Goal: Complete application form

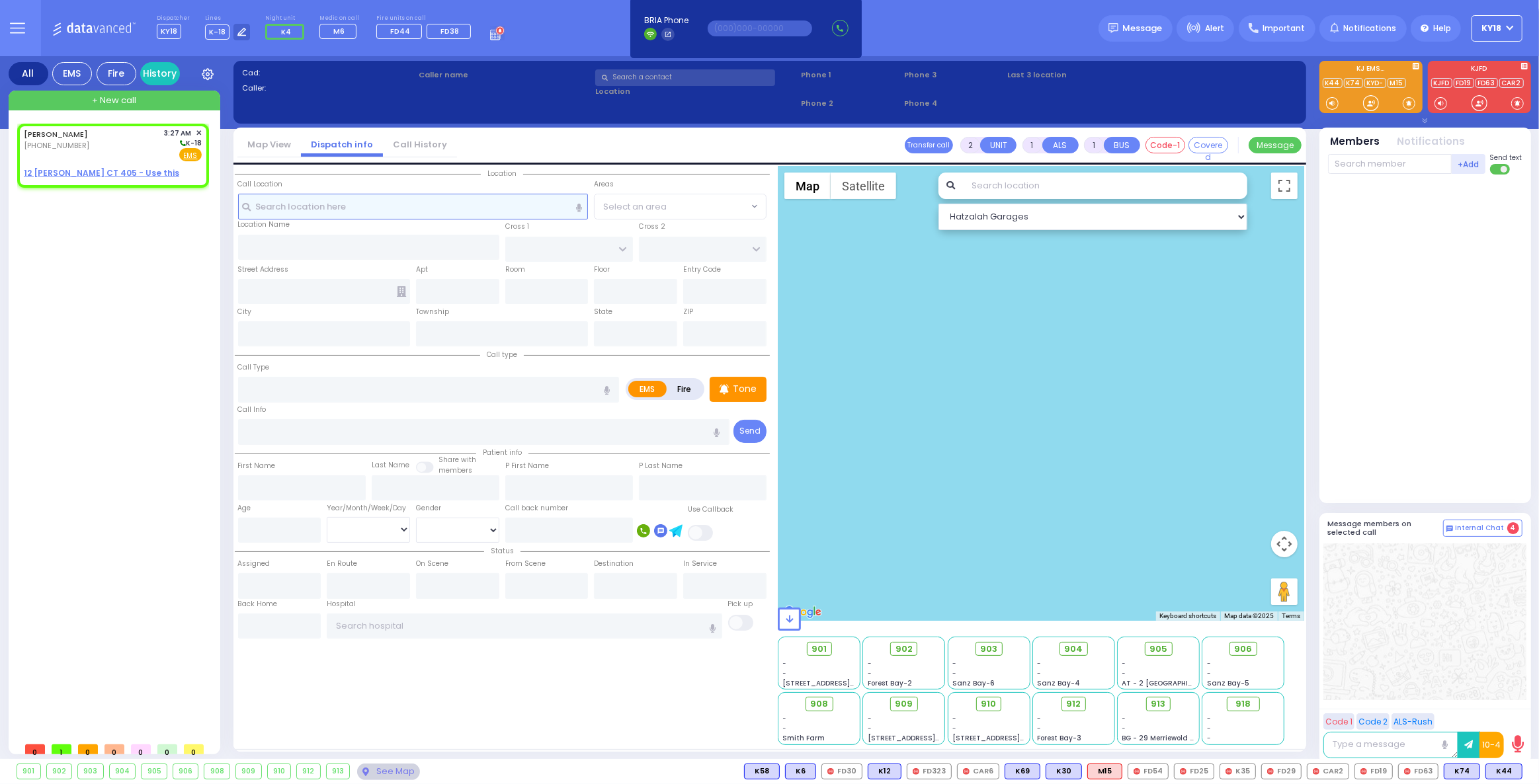
select select
radio input "true"
type input "[PERSON_NAME]"
select select
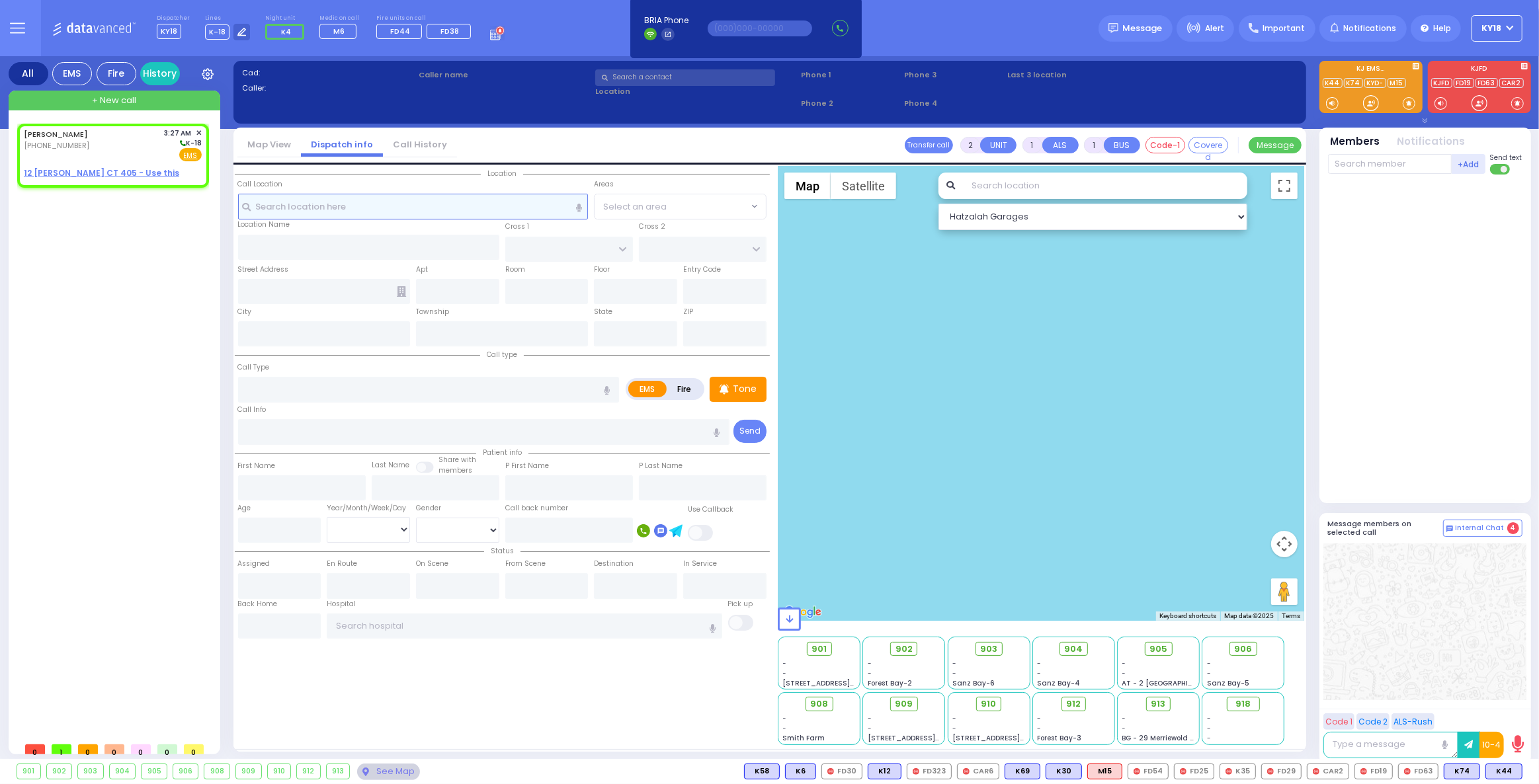
type input "03:27"
select select "Hatzalah Garages"
select select
radio input "true"
select select
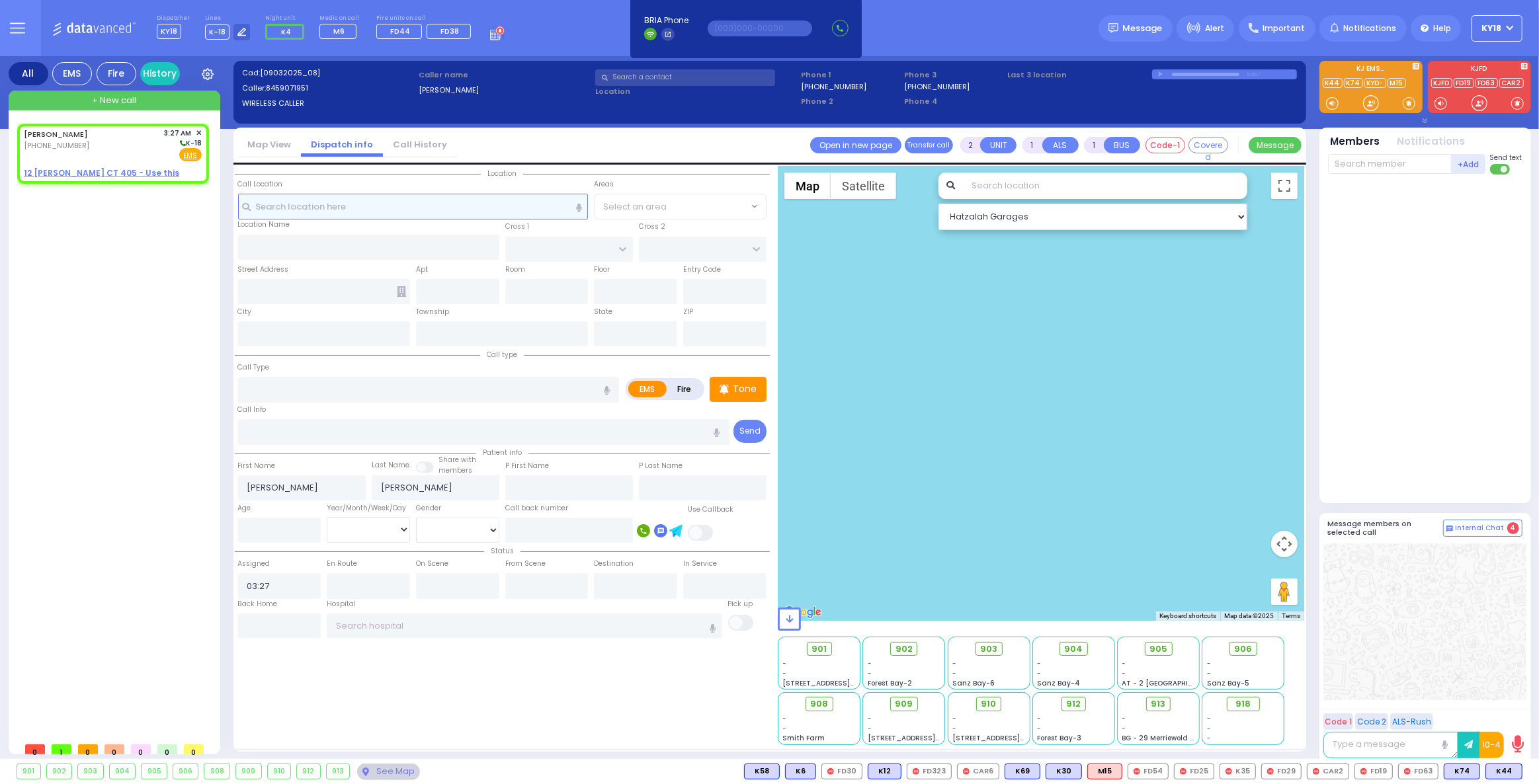
select select "Hatzalah Garages"
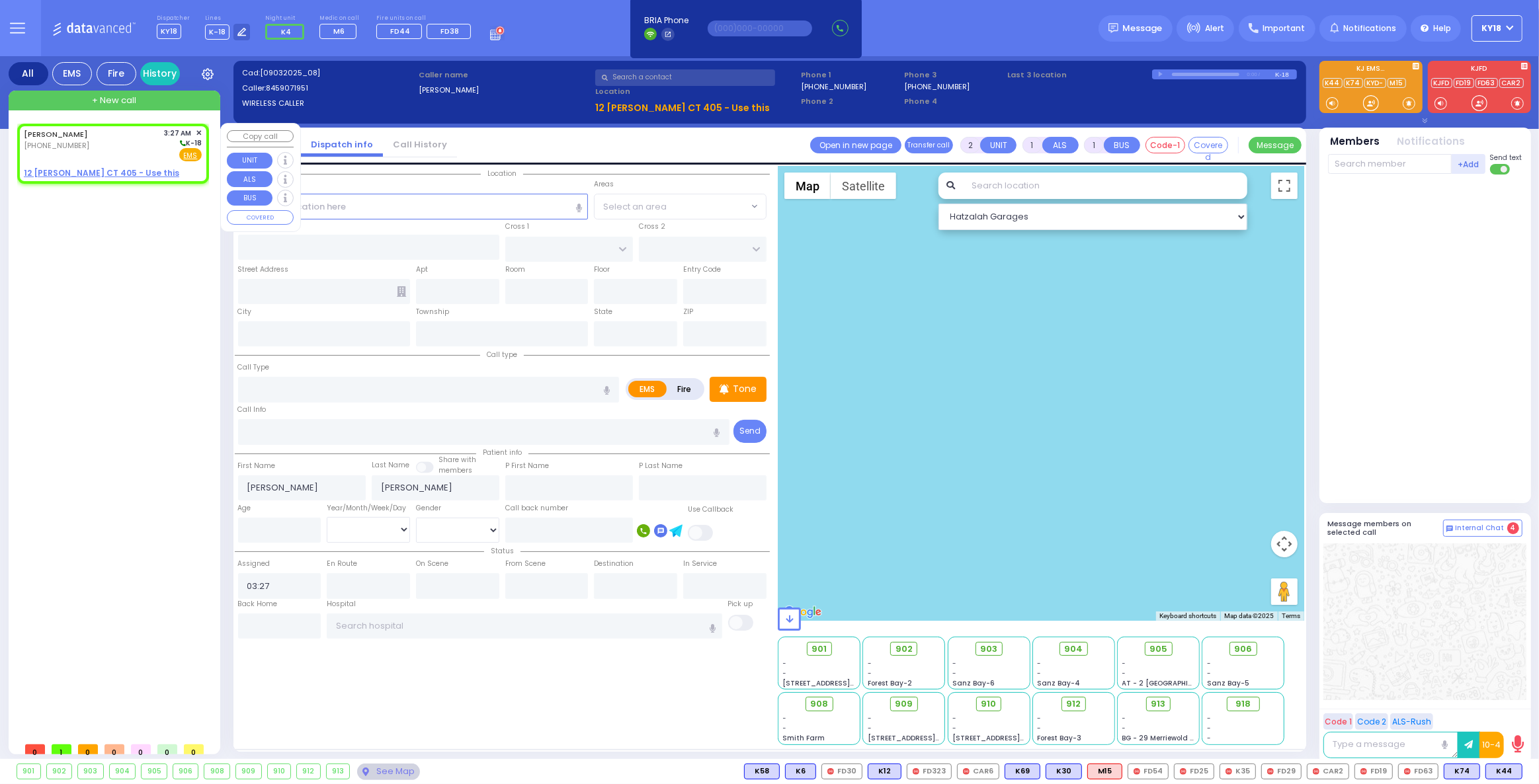
click at [90, 141] on div "[PHONE_NUMBER]" at bounding box center [58, 146] width 69 height 11
select select
radio input "true"
select select
select select "Hatzalah Garages"
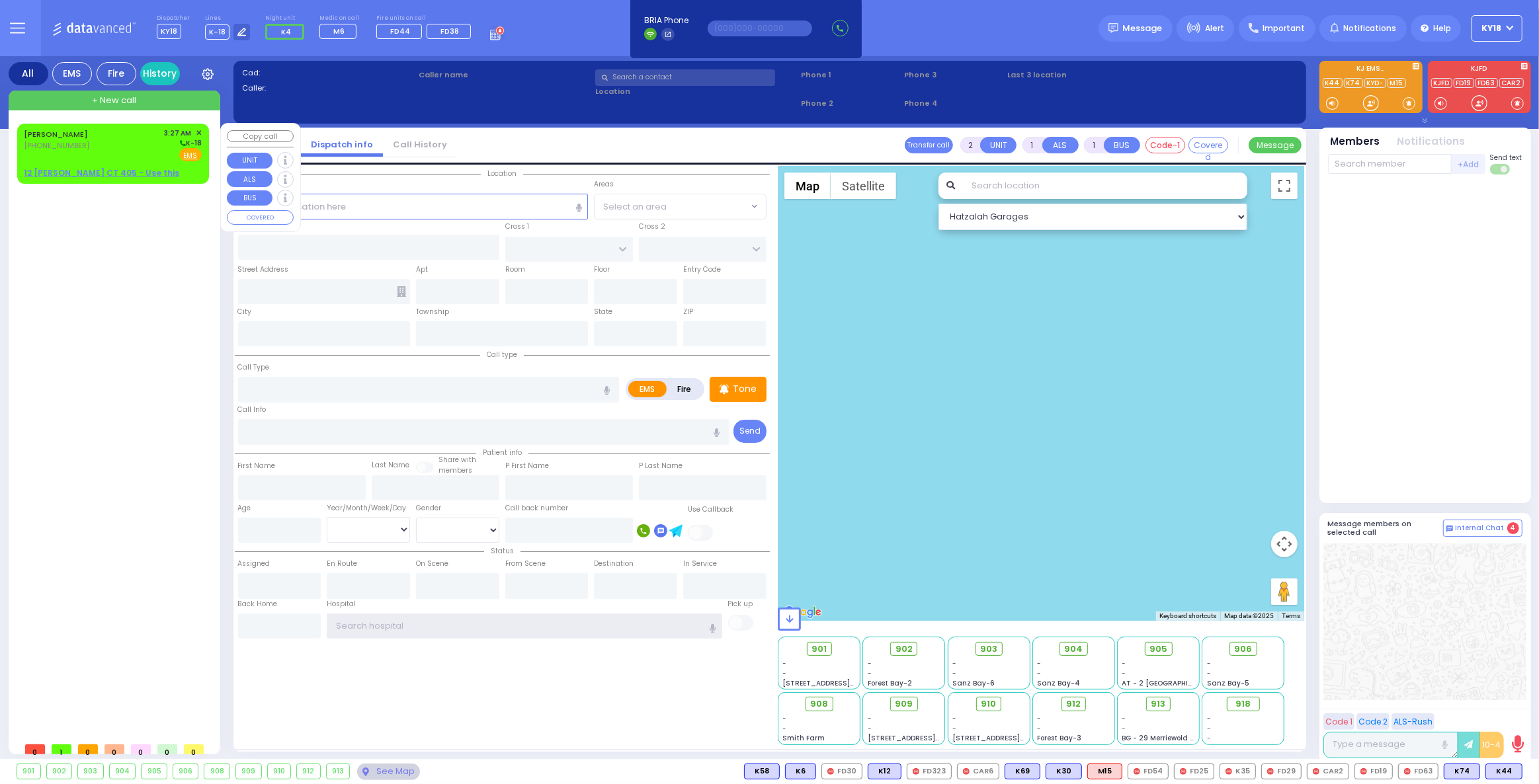
type input "ky18"
click at [139, 148] on div "[PERSON_NAME] [PHONE_NUMBER] 3:27 AM ✕ K-18" at bounding box center [113, 144] width 178 height 34
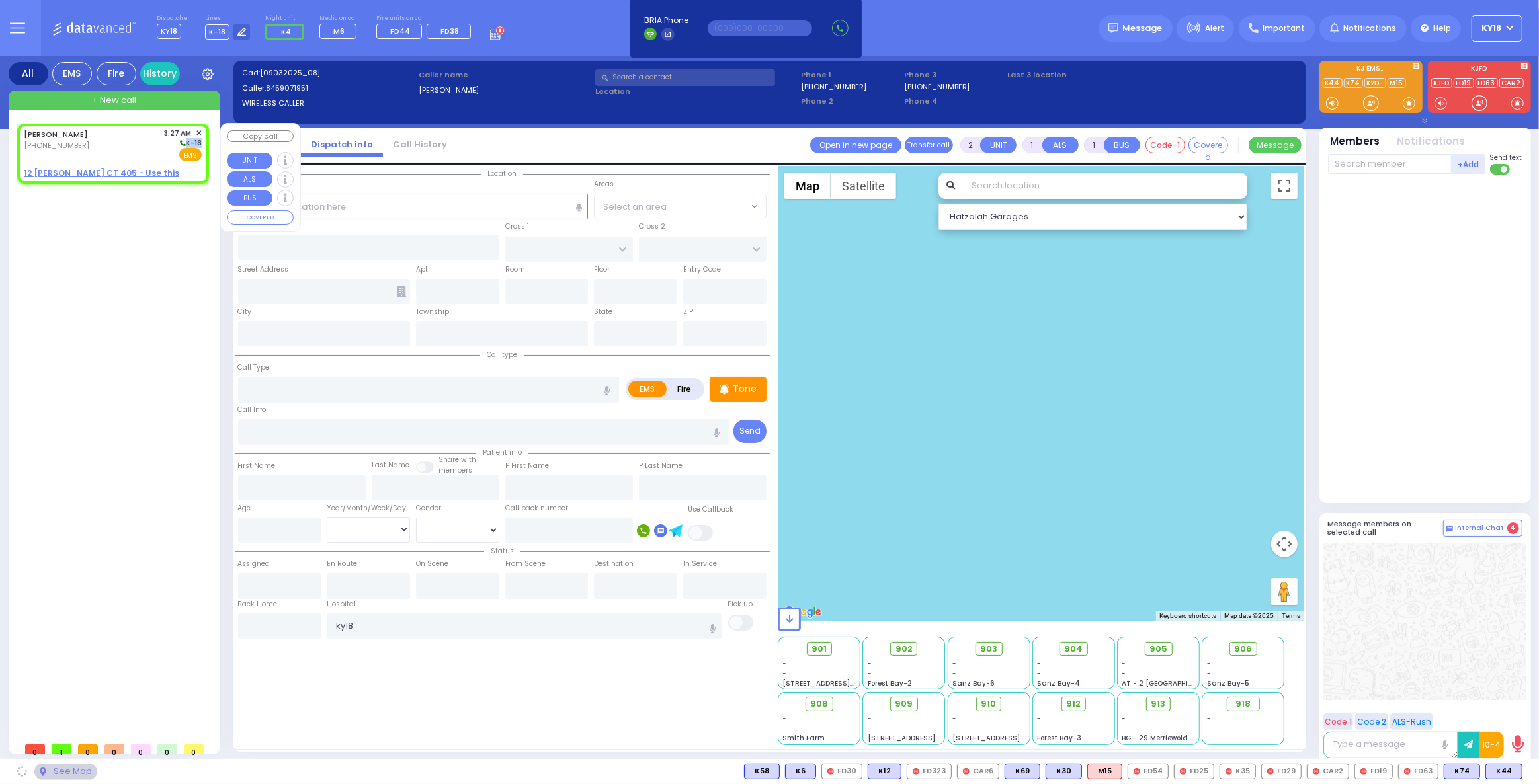
select select
radio input "true"
type input "[PERSON_NAME]"
select select
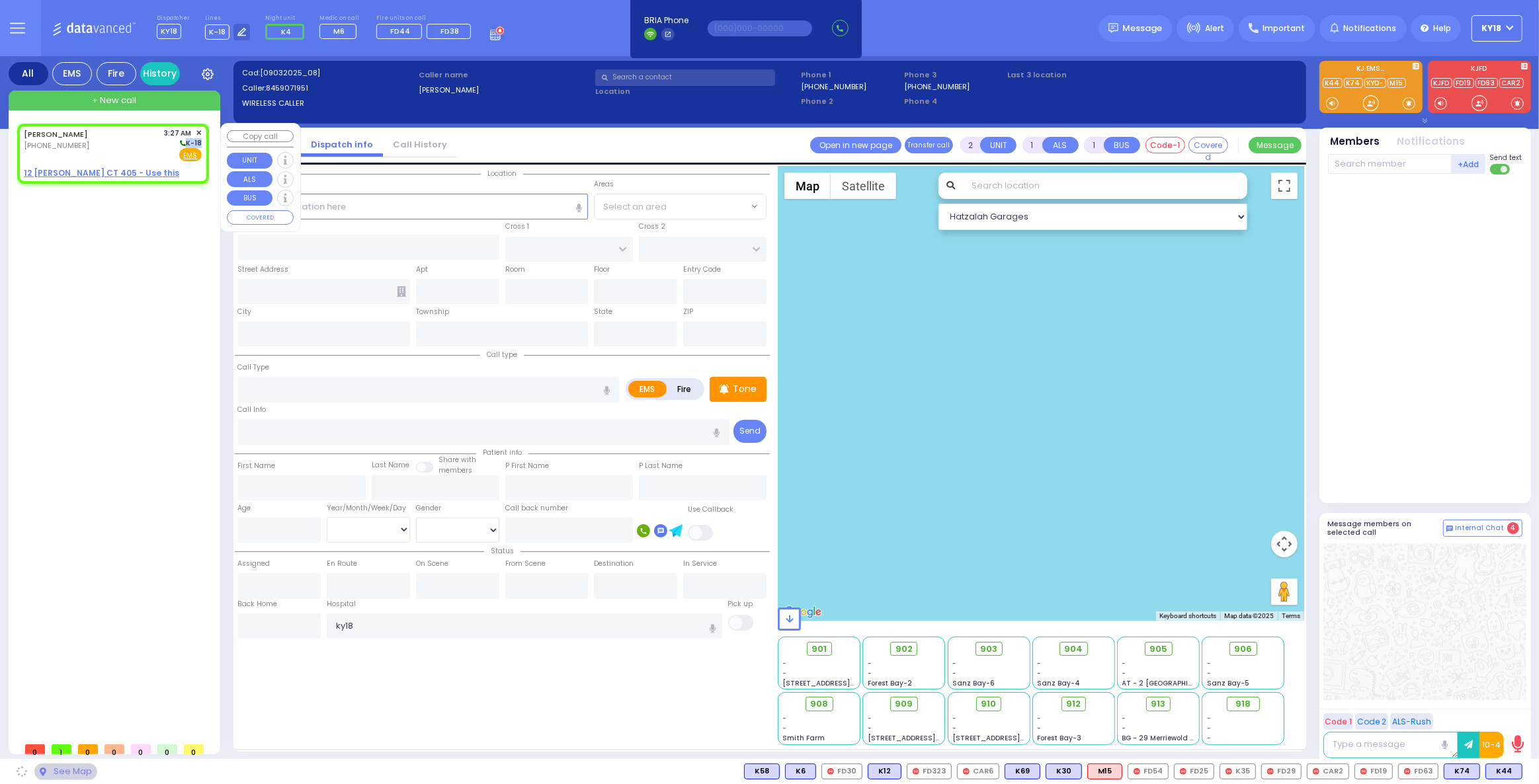
type input "03:27"
select select "Hatzalah Garages"
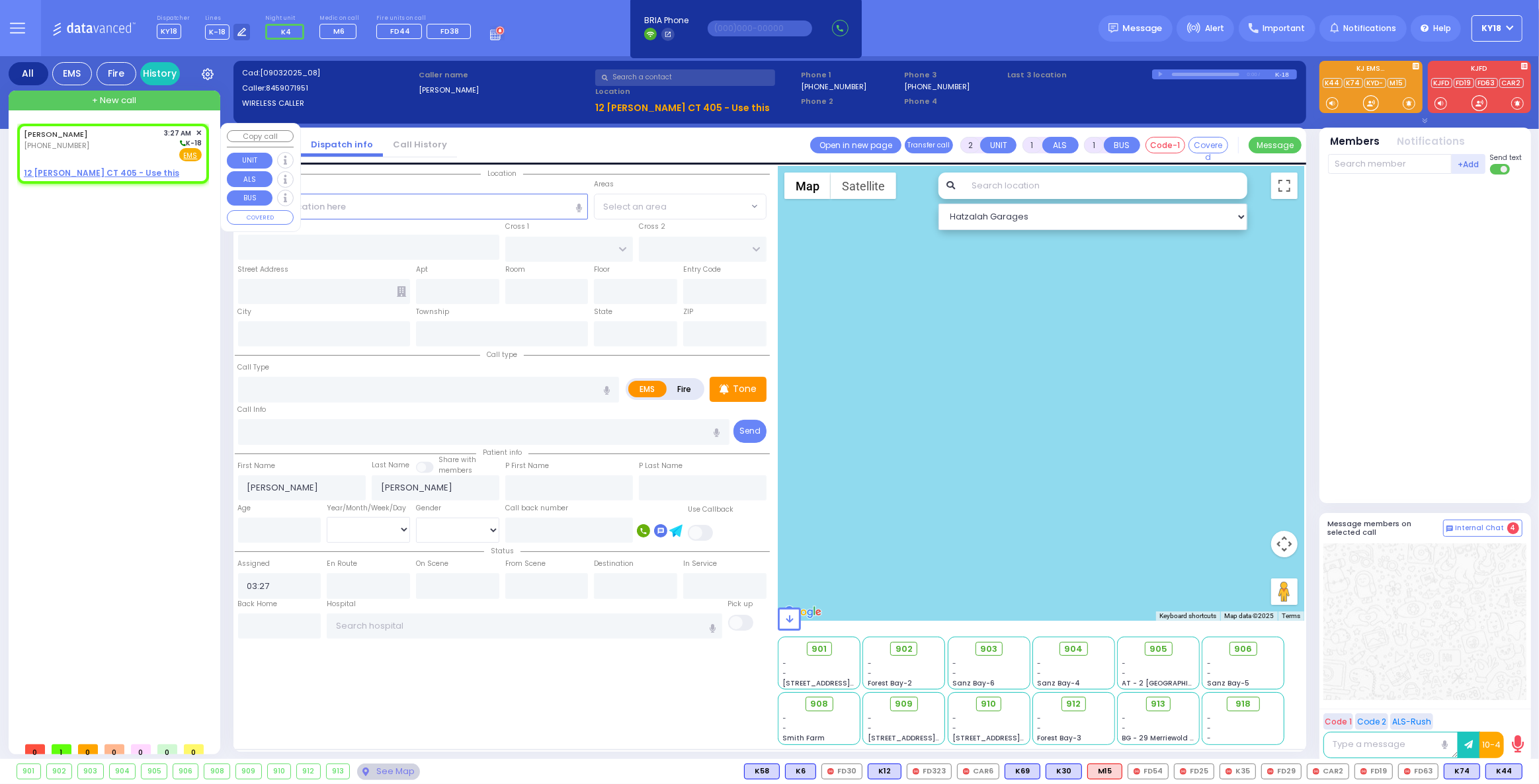
click at [165, 165] on div "[PERSON_NAME] [PHONE_NUMBER] 3:27 AM ✕ K-18 EMS" at bounding box center [113, 153] width 186 height 56
select select
radio input "true"
select select
select select "Hatzalah Garages"
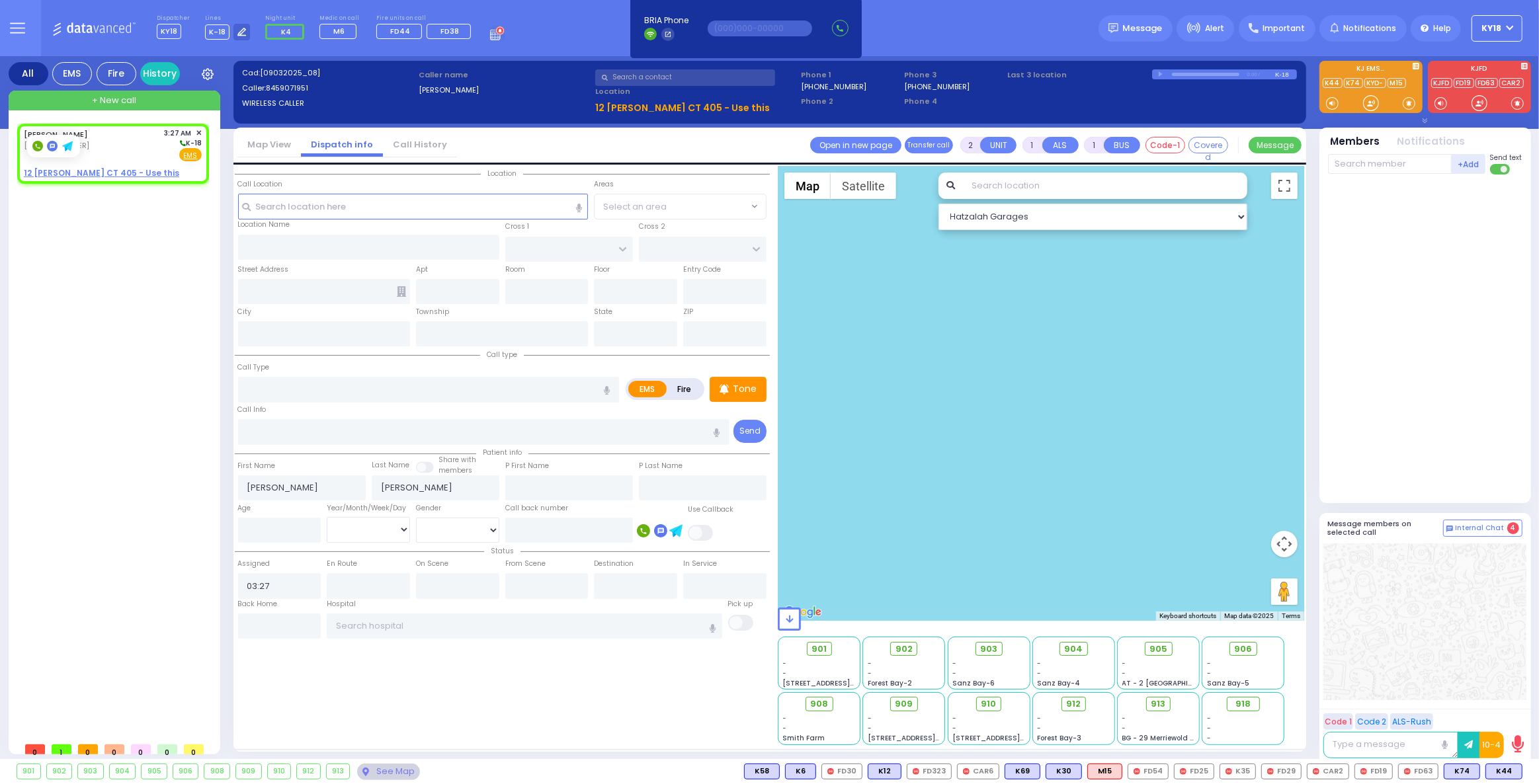
click at [75, 145] on div at bounding box center [53, 146] width 51 height 21
drag, startPoint x: 99, startPoint y: 139, endPoint x: 22, endPoint y: 134, distance: 77.2
click at [22, 134] on div "[PERSON_NAME] [PHONE_NUMBER] 3:27 AM ✕ K-18 EMS" at bounding box center [113, 153] width 186 height 56
select select
radio input "true"
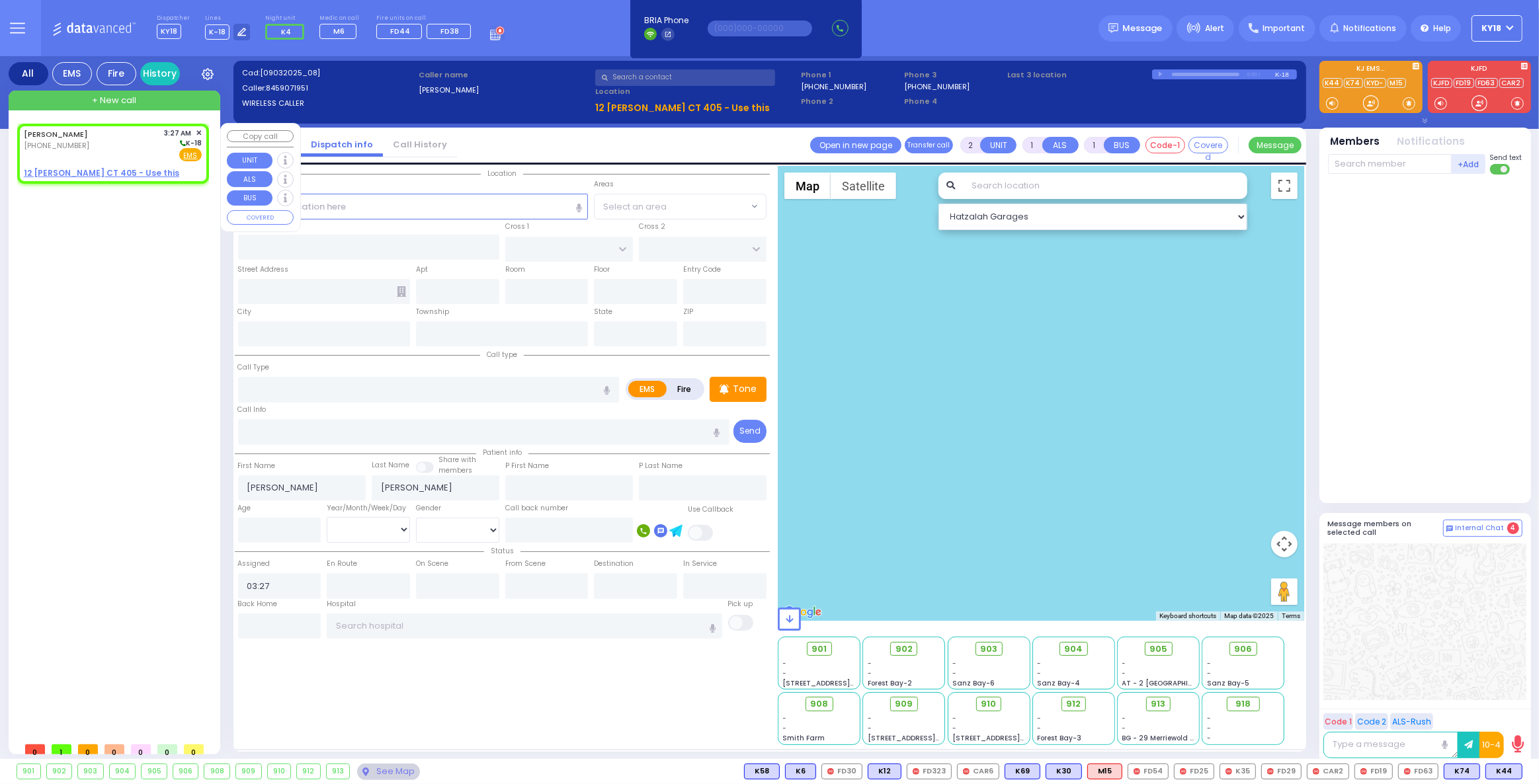
select select
select select "Hatzalah Garages"
drag, startPoint x: 19, startPoint y: 143, endPoint x: 88, endPoint y: 145, distance: 69.0
click at [88, 145] on div "[PERSON_NAME] [PHONE_NUMBER] 3:27 AM ✕ K-18 EMS" at bounding box center [113, 153] width 186 height 56
select select
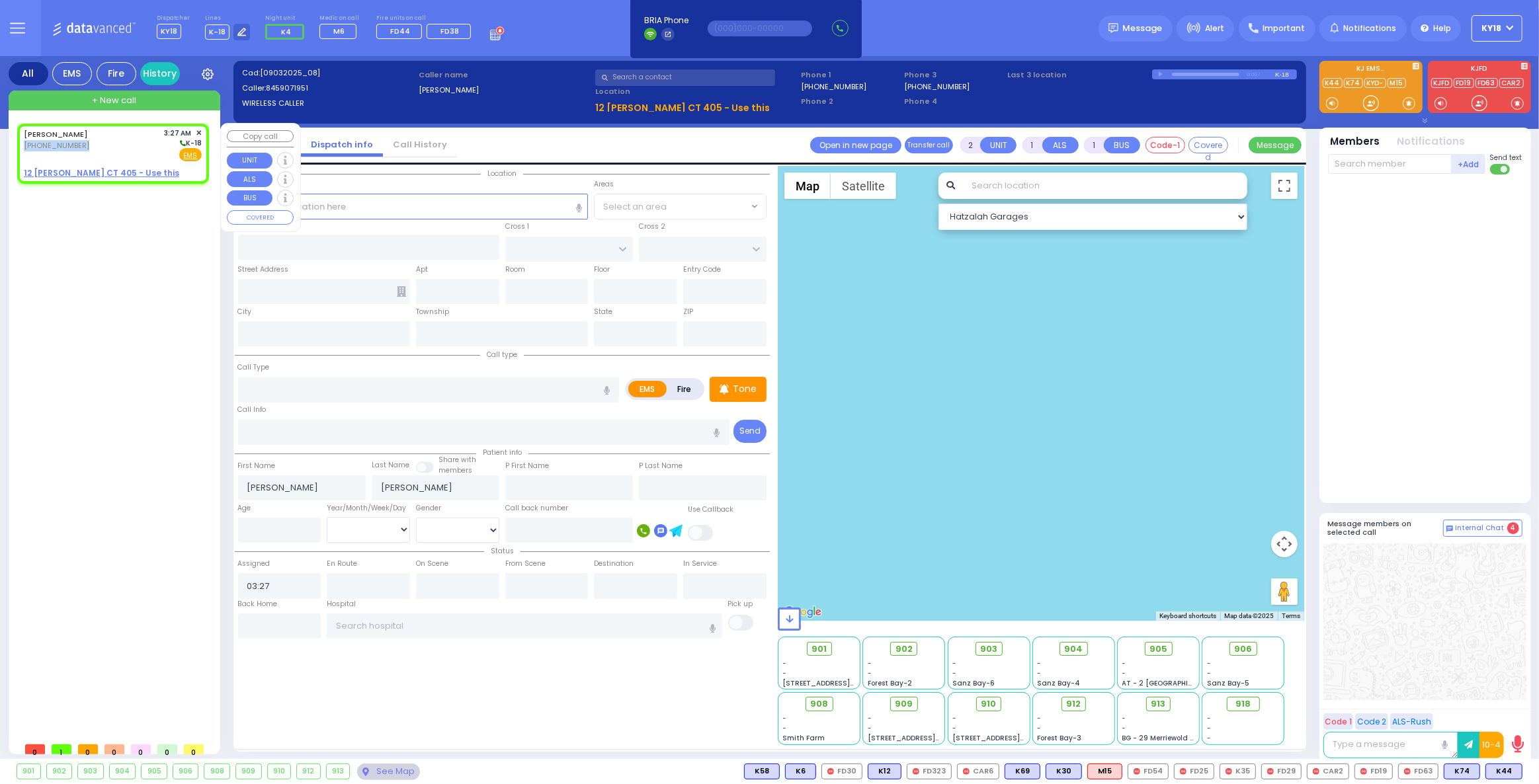
radio input "true"
select select
select select "Hatzalah Garages"
click at [96, 139] on div "[PERSON_NAME] [PHONE_NUMBER] 3:27 AM ✕ K-18" at bounding box center [113, 144] width 178 height 34
select select
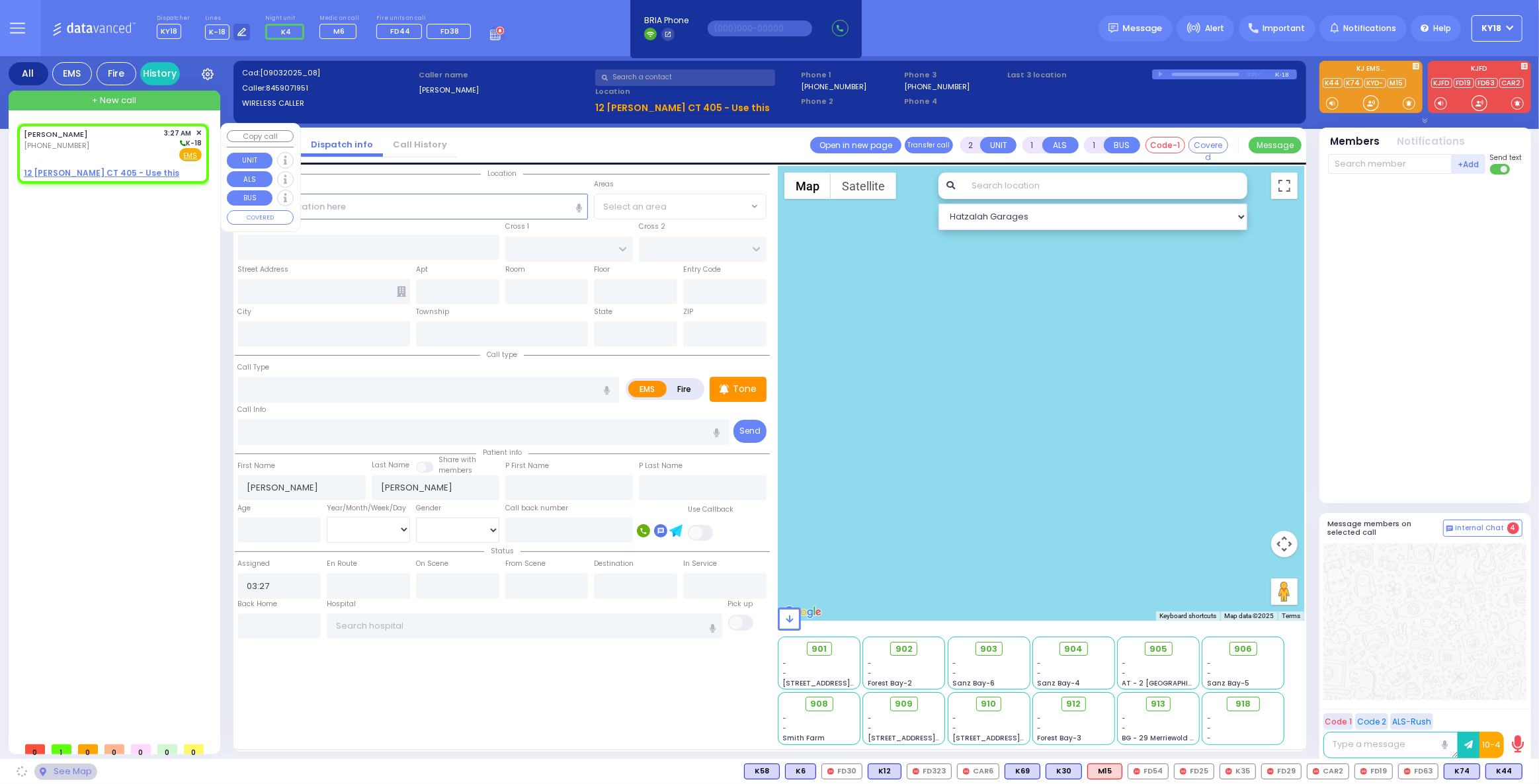
radio input "true"
select select
select select "Hatzalah Garages"
drag, startPoint x: 101, startPoint y: 134, endPoint x: 22, endPoint y: 134, distance: 79.0
click at [20, 130] on div "[PERSON_NAME] [PHONE_NUMBER] 3:27 AM ✕ K-18 EMS" at bounding box center [113, 153] width 186 height 56
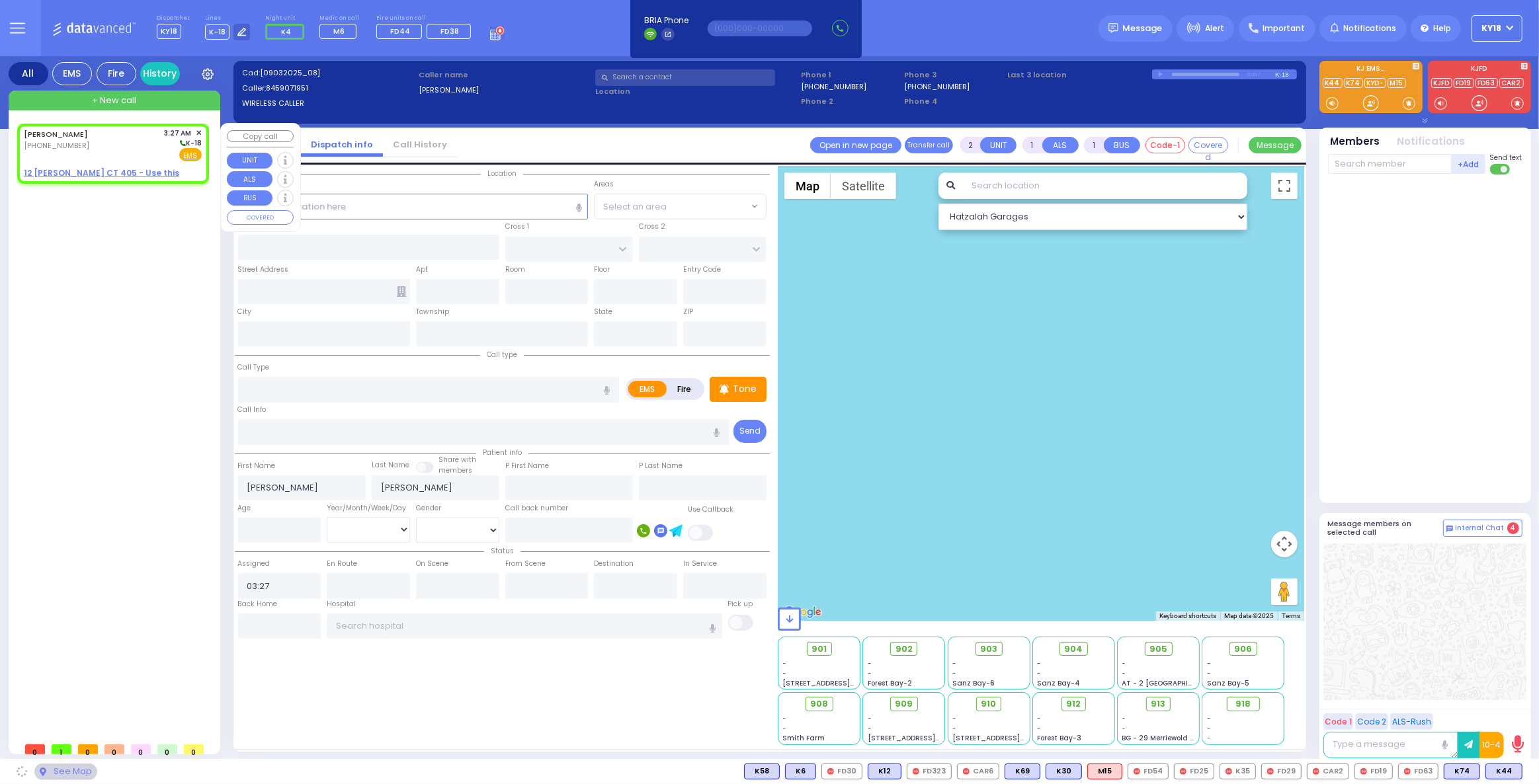
select select
radio input "true"
select select
select select "Hatzalah Garages"
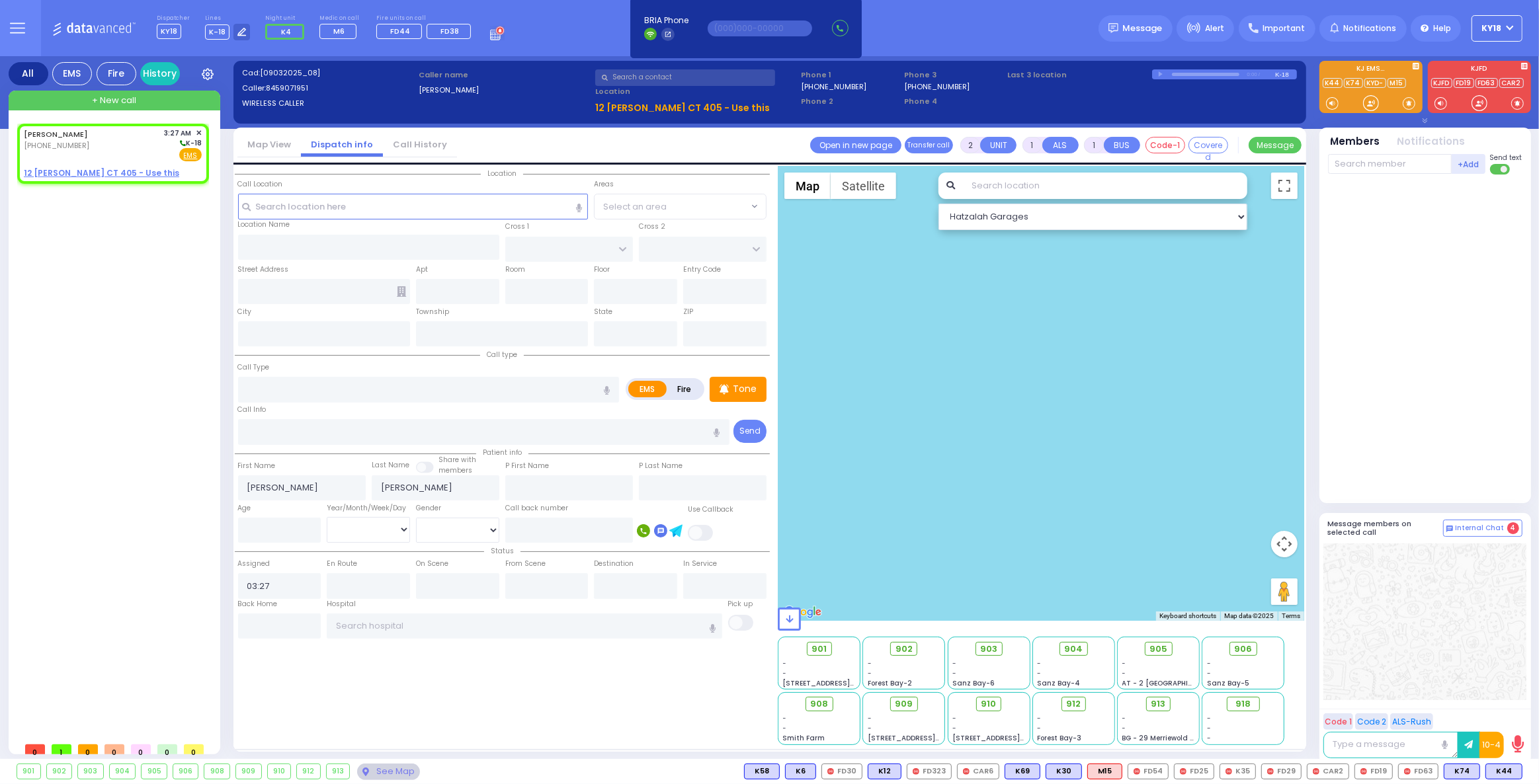
click at [174, 226] on div "[PERSON_NAME] [PHONE_NUMBER] 3:27 AM ✕" at bounding box center [115, 430] width 197 height 612
click at [395, 290] on input "text" at bounding box center [324, 292] width 172 height 25
click at [403, 292] on icon at bounding box center [401, 291] width 9 height 11
click at [169, 165] on div "[PERSON_NAME] [PHONE_NUMBER] 3:27 AM ✕ K-18 EMS" at bounding box center [113, 153] width 186 height 56
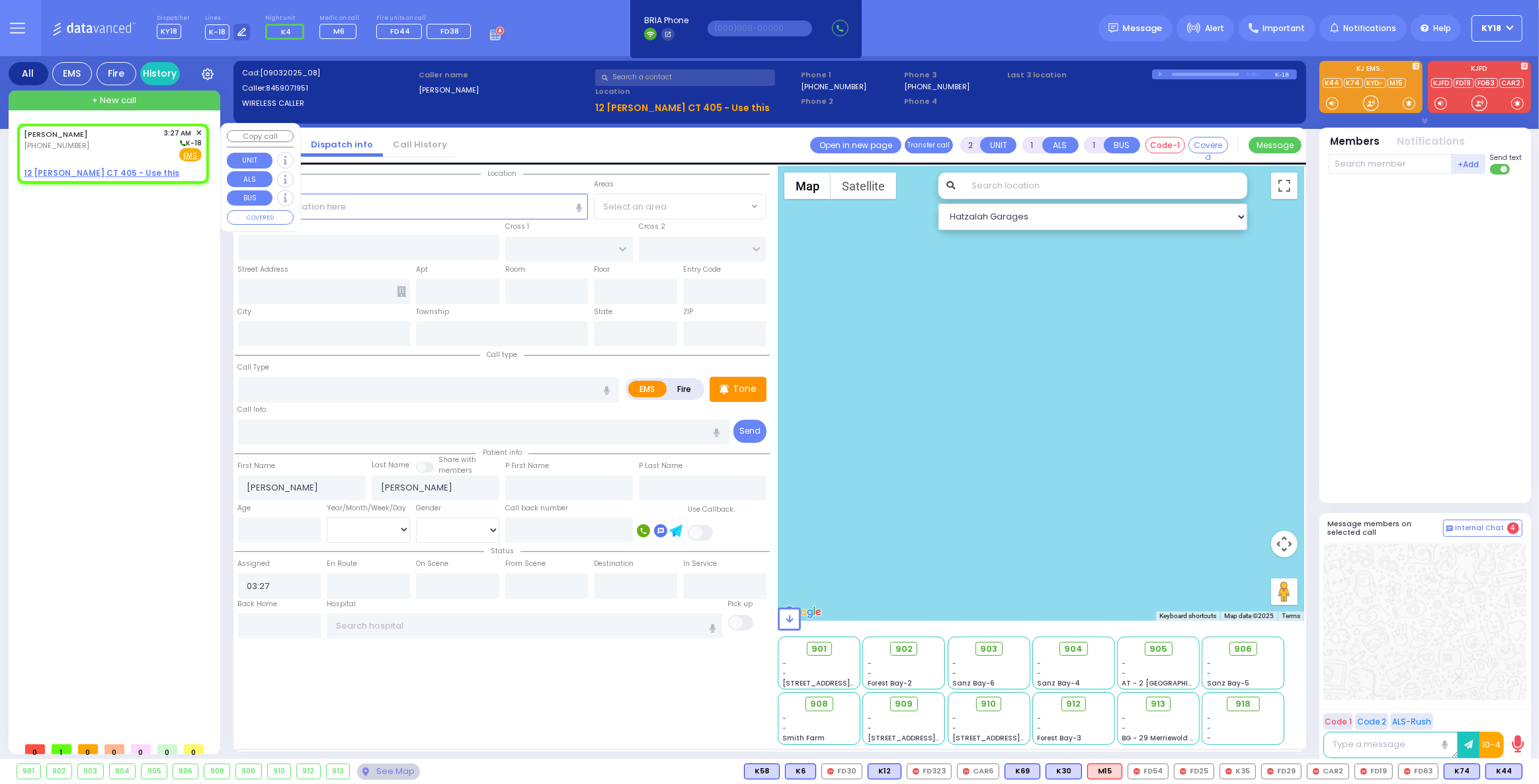
select select
radio input "true"
select select
select select "Hatzalah Garages"
click at [400, 294] on icon at bounding box center [401, 291] width 9 height 11
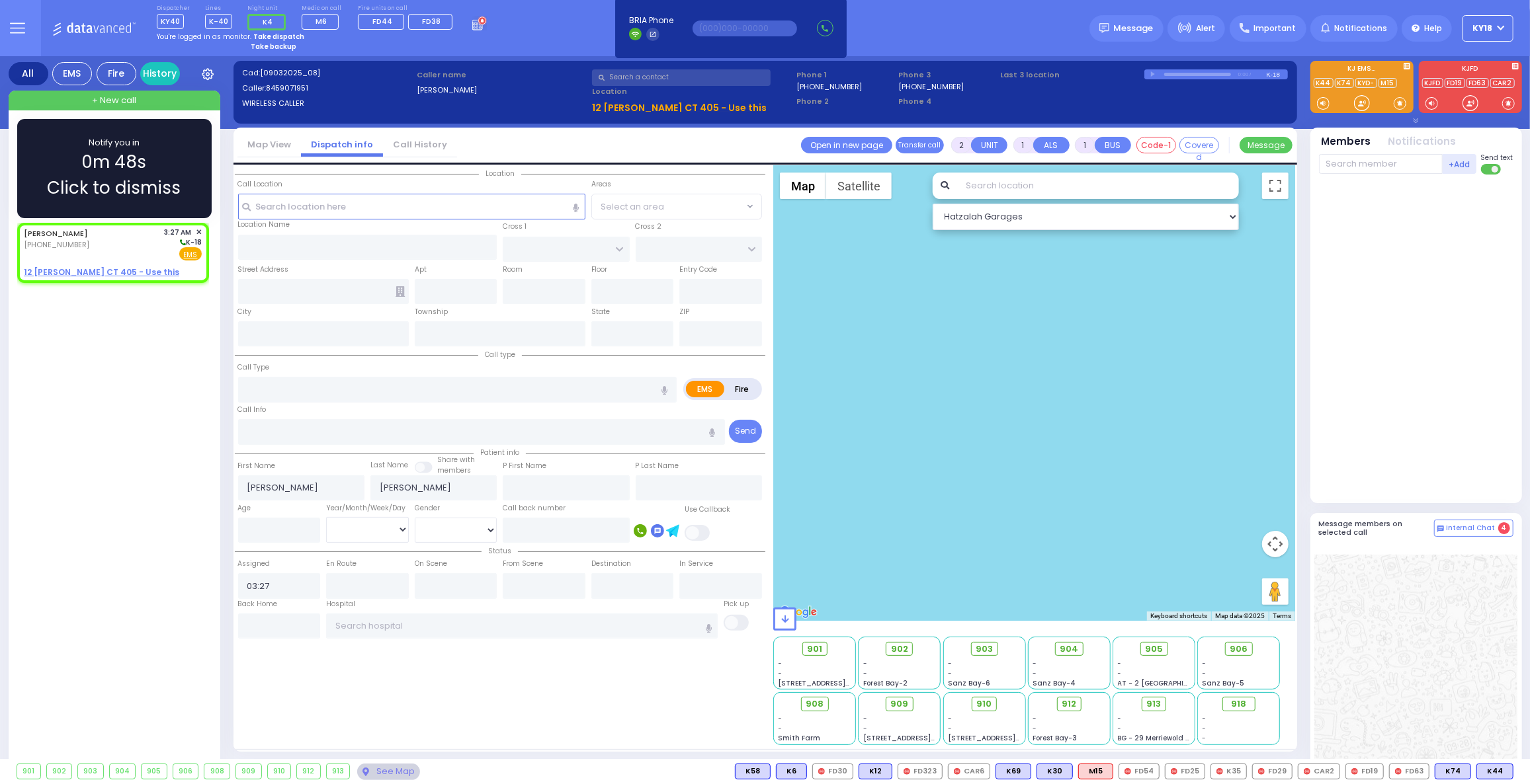
click at [134, 165] on span "0m 48s" at bounding box center [115, 162] width 65 height 26
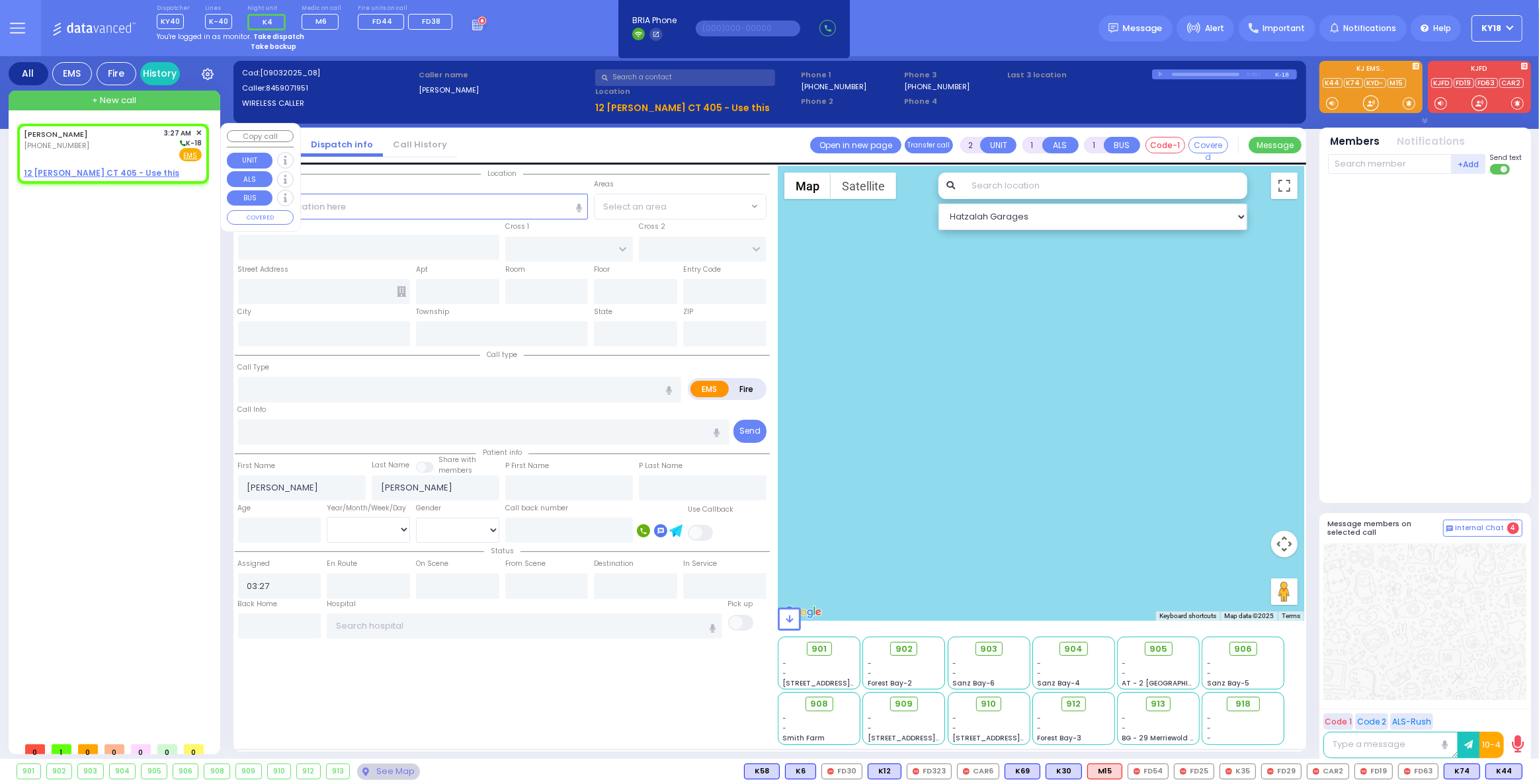
click at [155, 153] on div "[PERSON_NAME] [PHONE_NUMBER] 3:27 AM ✕ K-18" at bounding box center [113, 144] width 178 height 34
select select
radio input "true"
select select
select select "Hatzalah Garages"
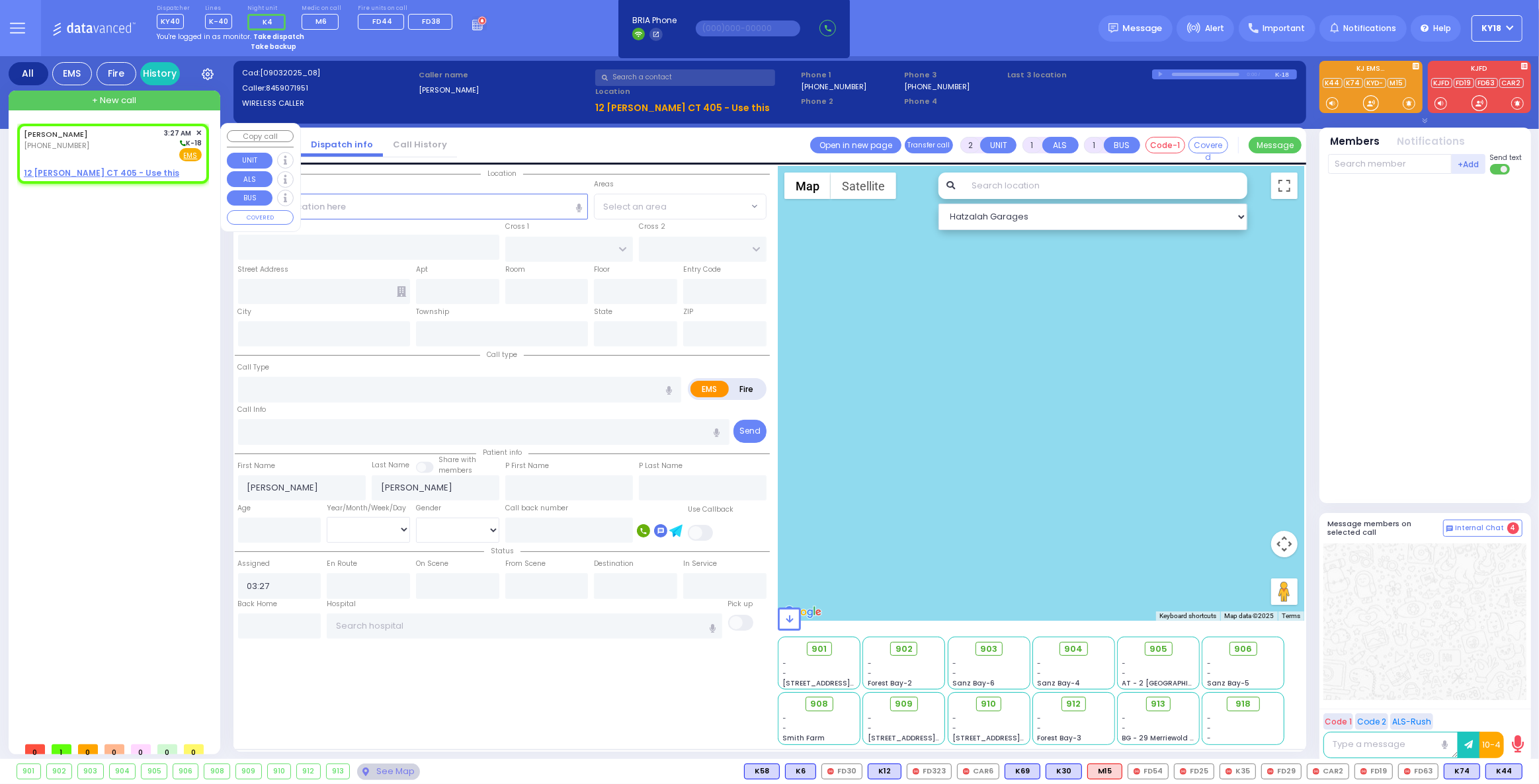
click at [155, 147] on div "[PERSON_NAME] [PHONE_NUMBER] 3:27 AM ✕ K-18" at bounding box center [113, 144] width 178 height 34
select select
radio input "true"
select select
select select "Hatzalah Garages"
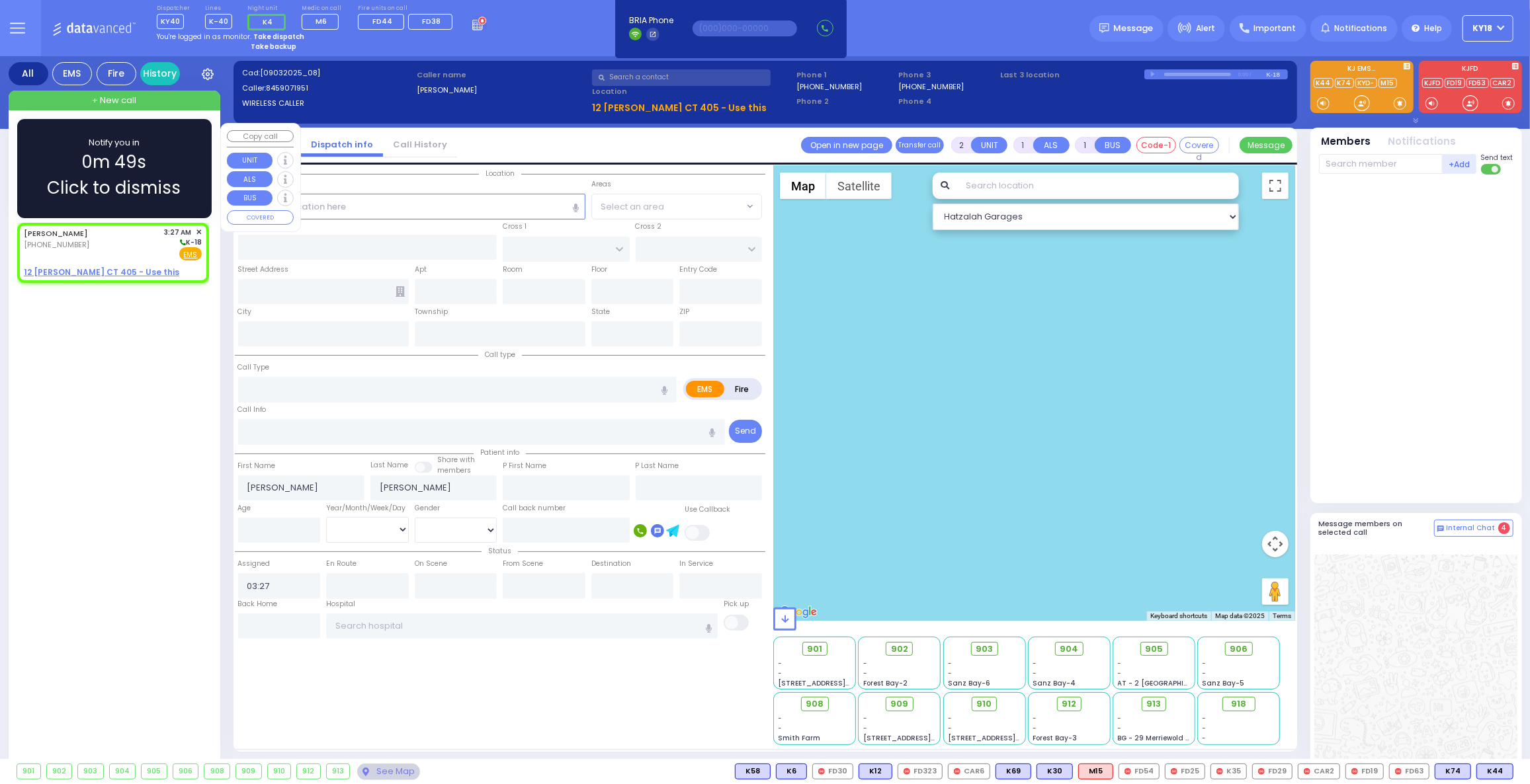
click at [113, 188] on span "Click to dismiss" at bounding box center [115, 188] width 134 height 26
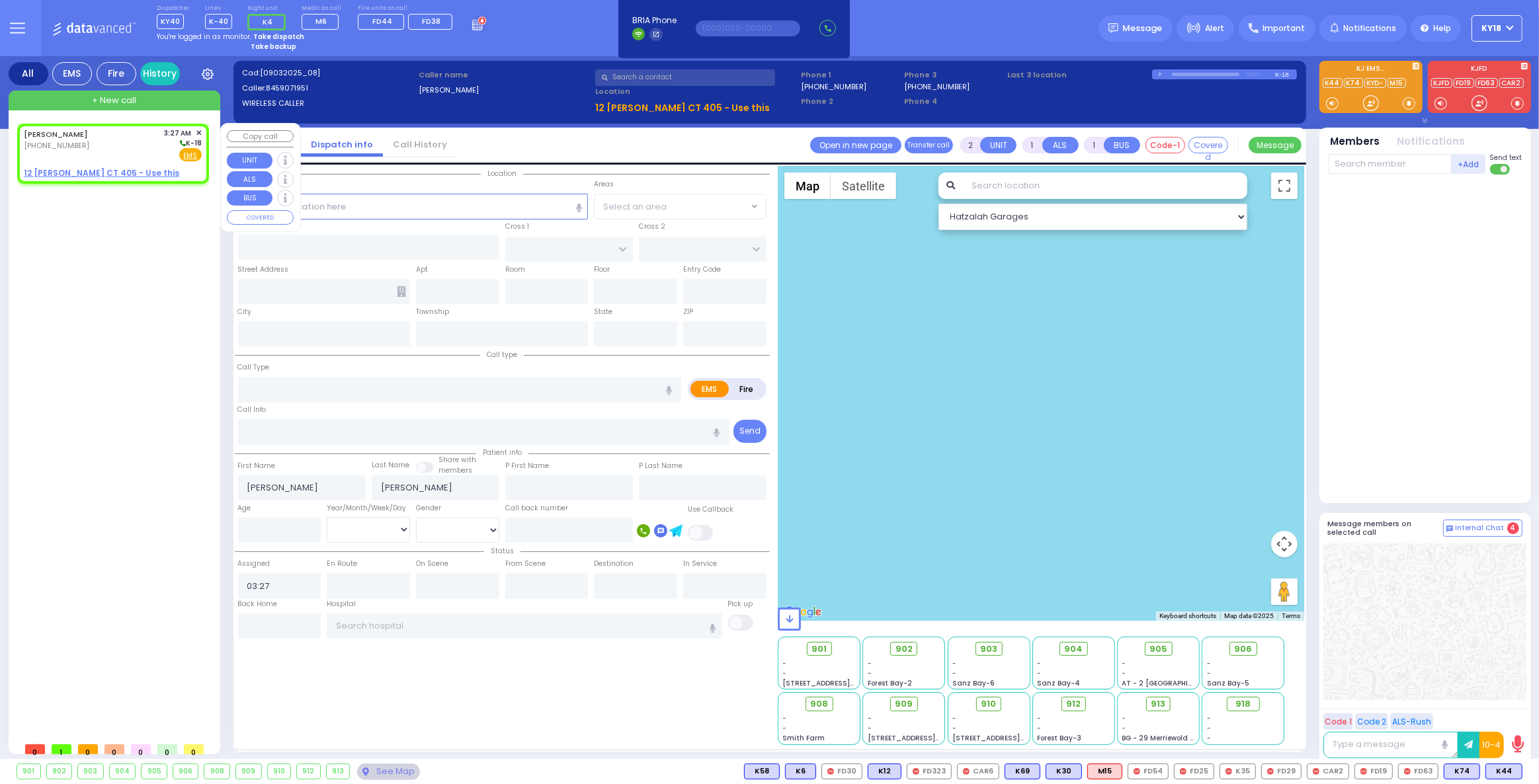
click at [126, 148] on div "[PERSON_NAME] [PHONE_NUMBER] 3:27 AM ✕ K-18" at bounding box center [113, 144] width 178 height 34
select select
radio input "true"
select select
select select "Hatzalah Garages"
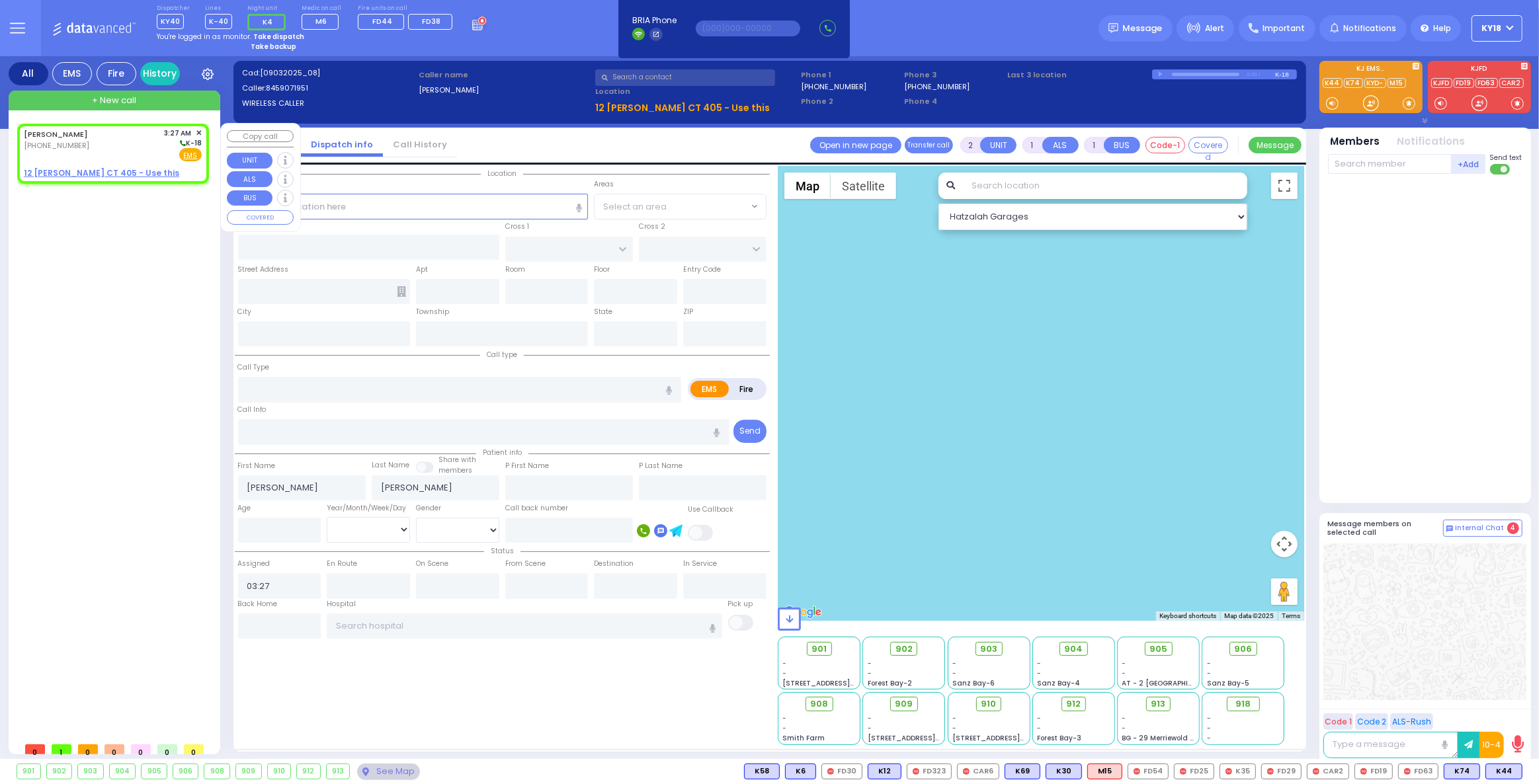
click at [125, 151] on div "[PERSON_NAME] [PHONE_NUMBER] 3:27 AM ✕ K-18" at bounding box center [113, 144] width 178 height 34
select select
radio input "true"
select select
select select "Hatzalah Garages"
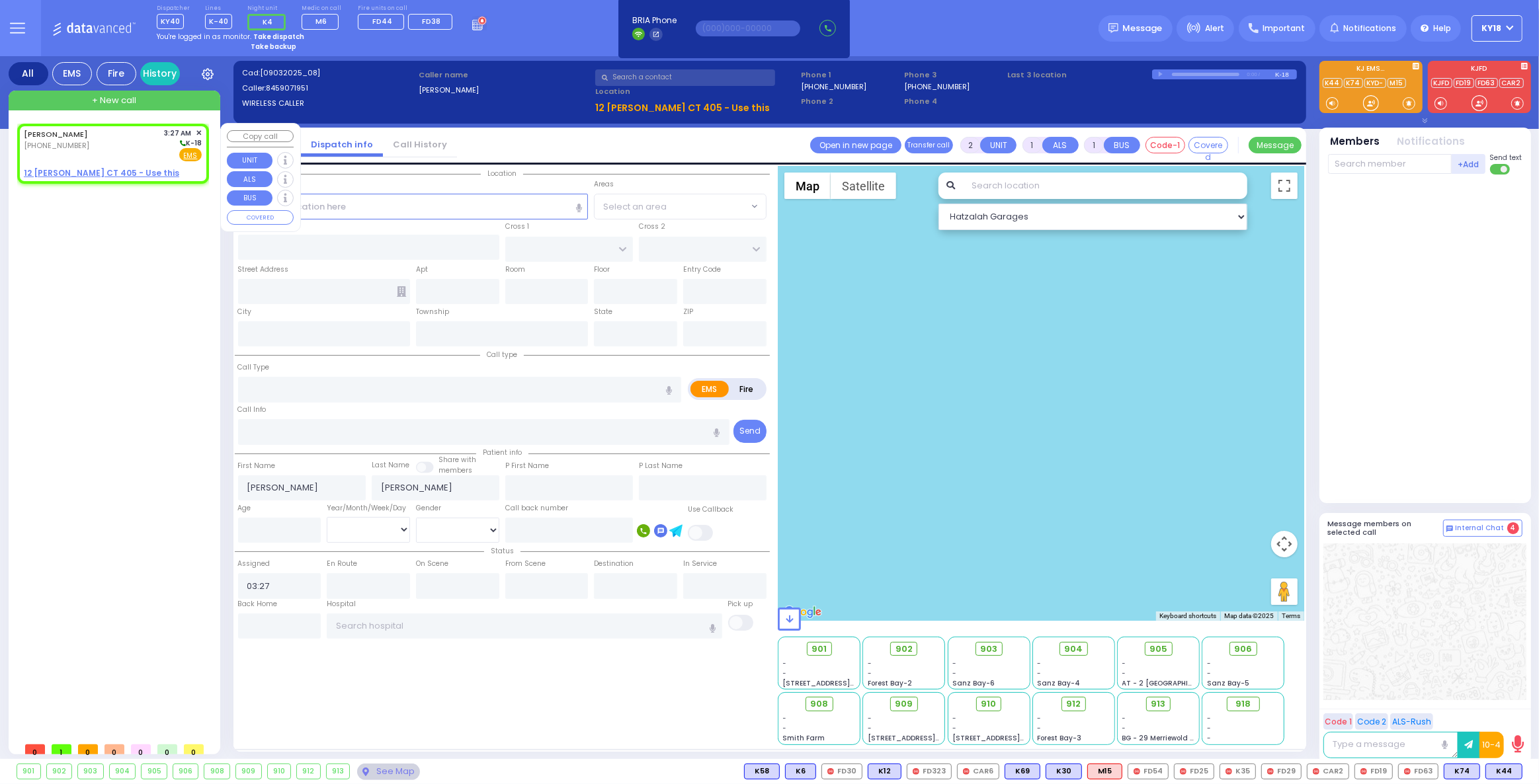
click at [82, 146] on div "[PHONE_NUMBER]" at bounding box center [58, 146] width 69 height 11
select select
radio input "true"
select select
select select "Hatzalah Garages"
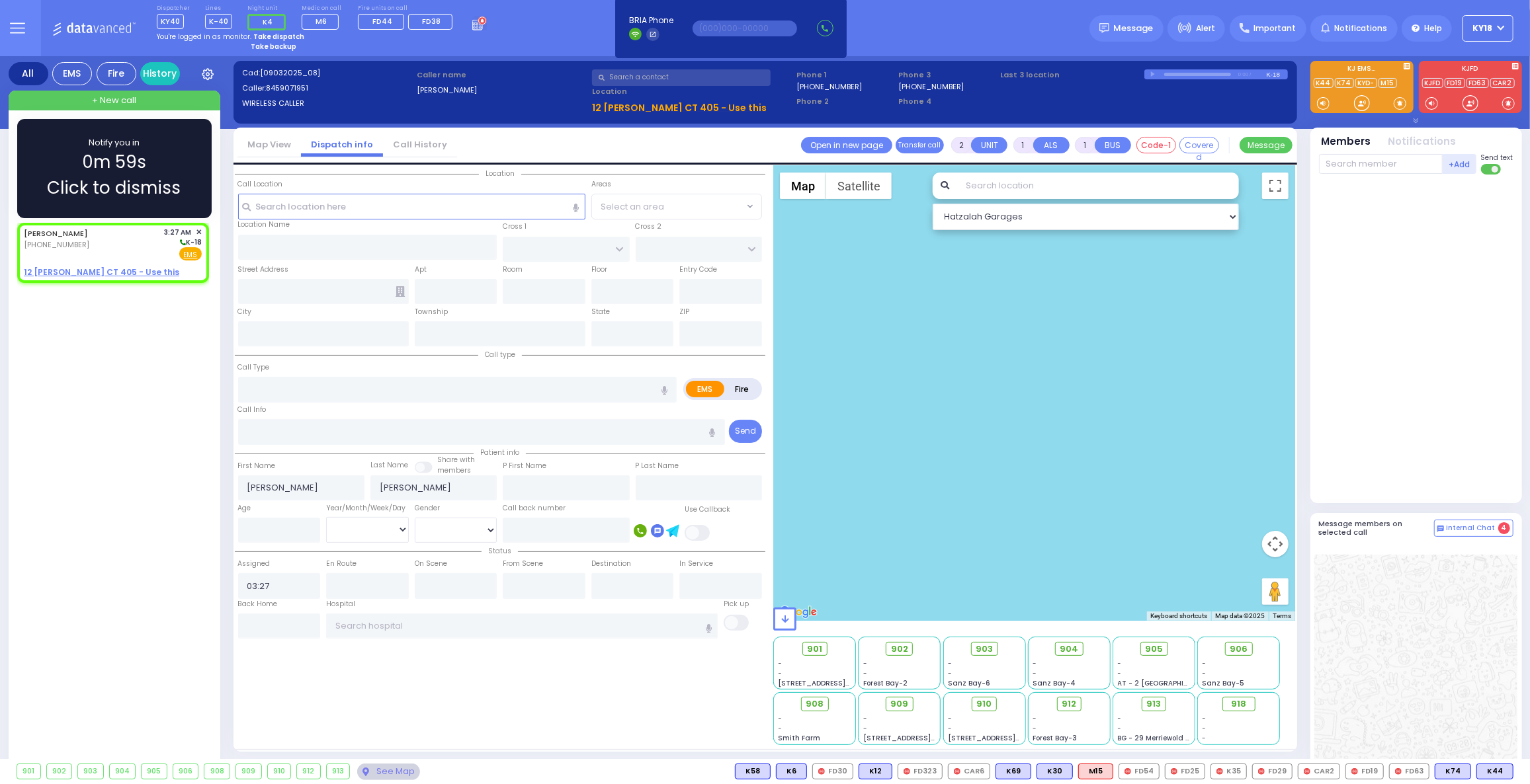
click at [89, 150] on span "0m 59s" at bounding box center [114, 162] width 64 height 26
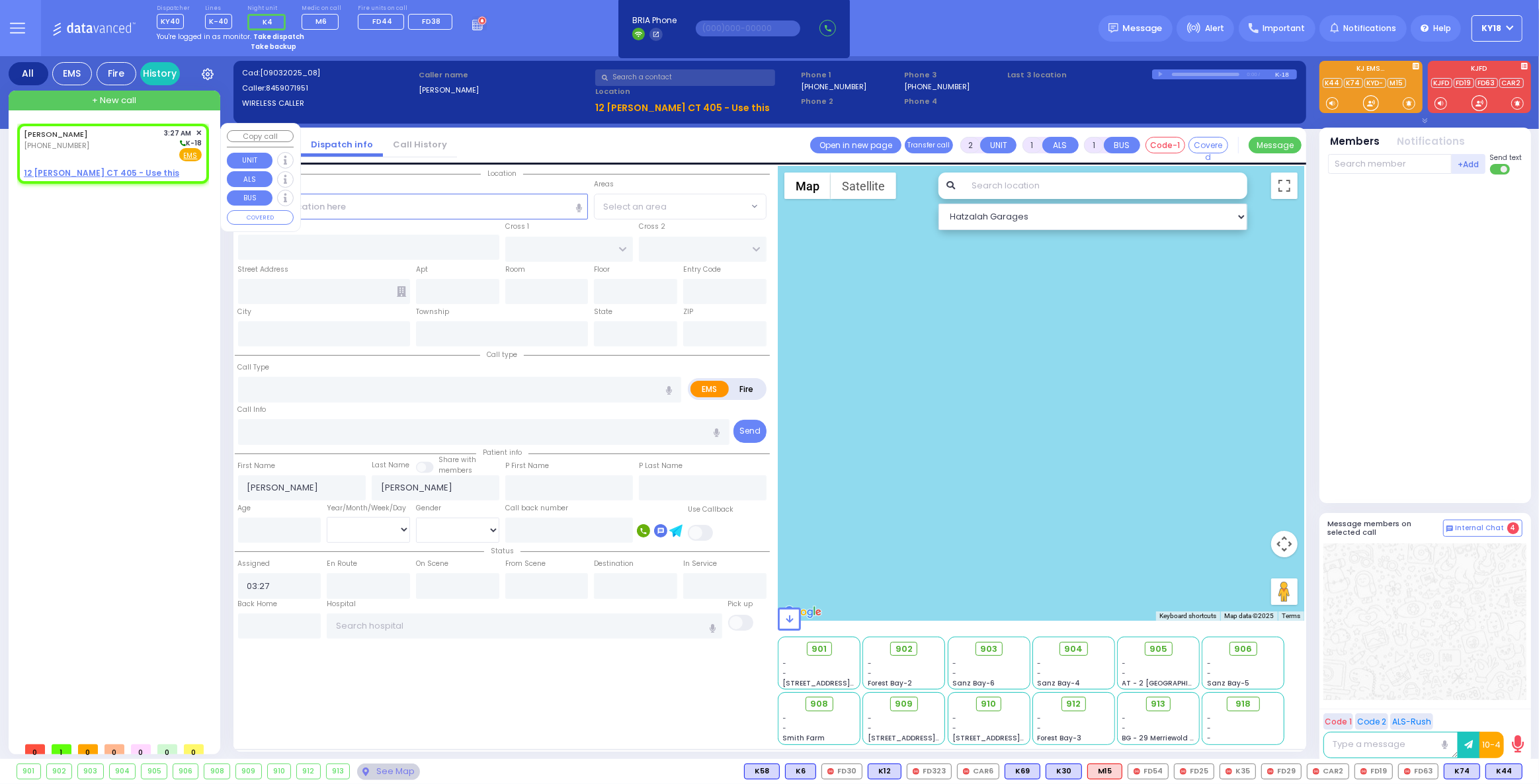
click at [120, 150] on div "[PERSON_NAME] [PHONE_NUMBER] 3:27 AM ✕ K-18" at bounding box center [113, 144] width 178 height 34
select select
radio input "true"
select select
select select "Hatzalah Garages"
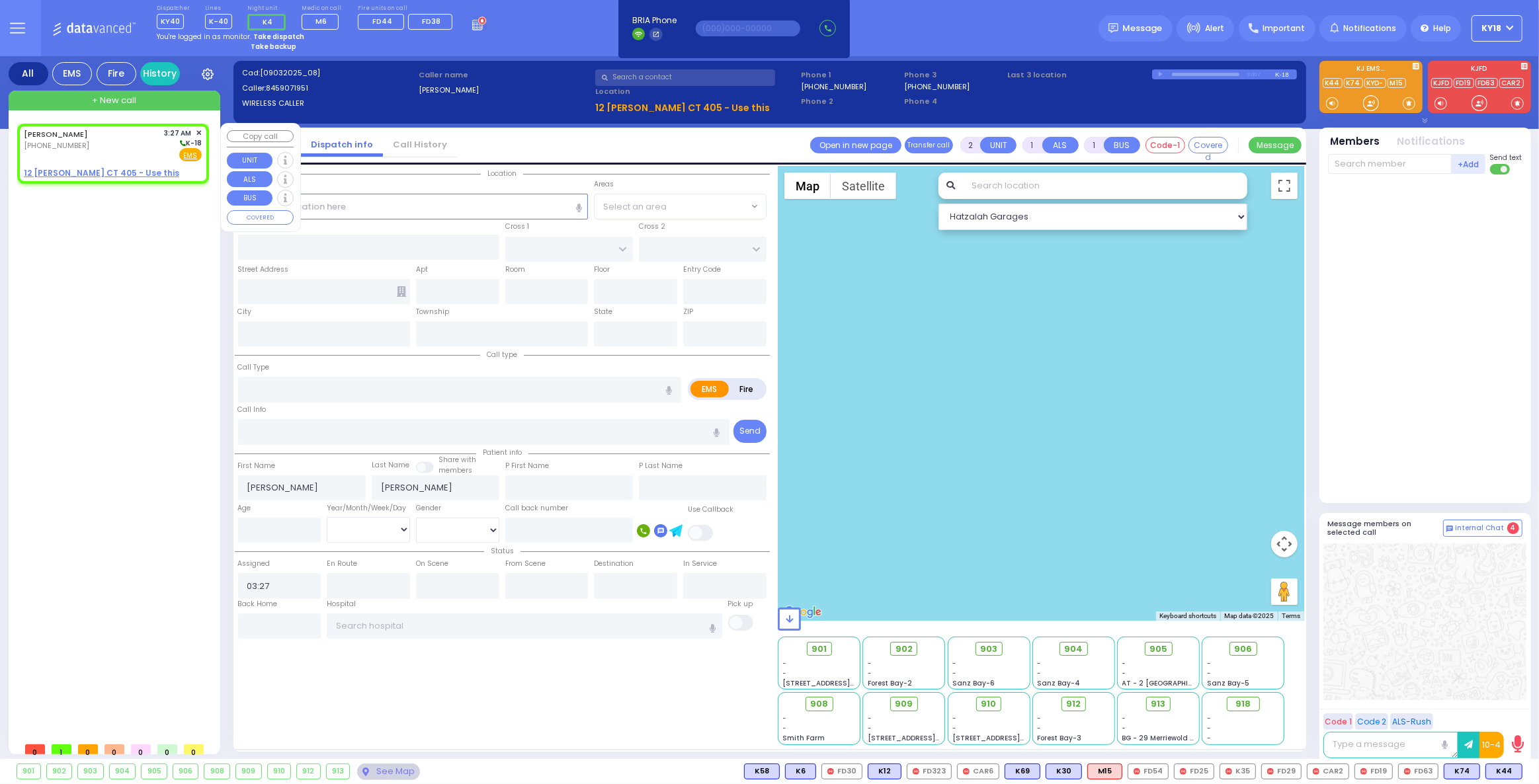
click at [200, 129] on span "✕" at bounding box center [198, 133] width 6 height 11
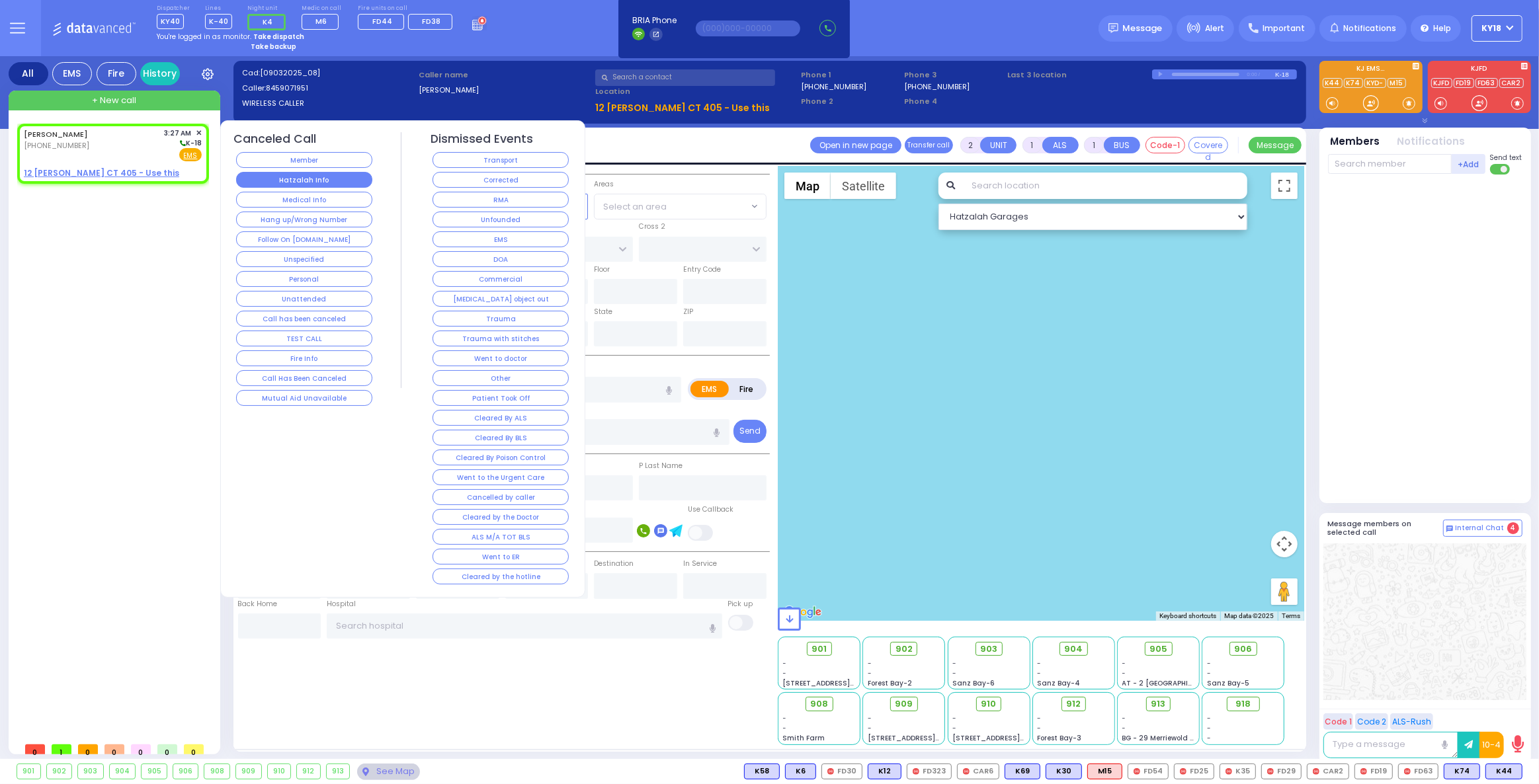
click at [303, 179] on button "Hatzalah Info" at bounding box center [305, 179] width 136 height 16
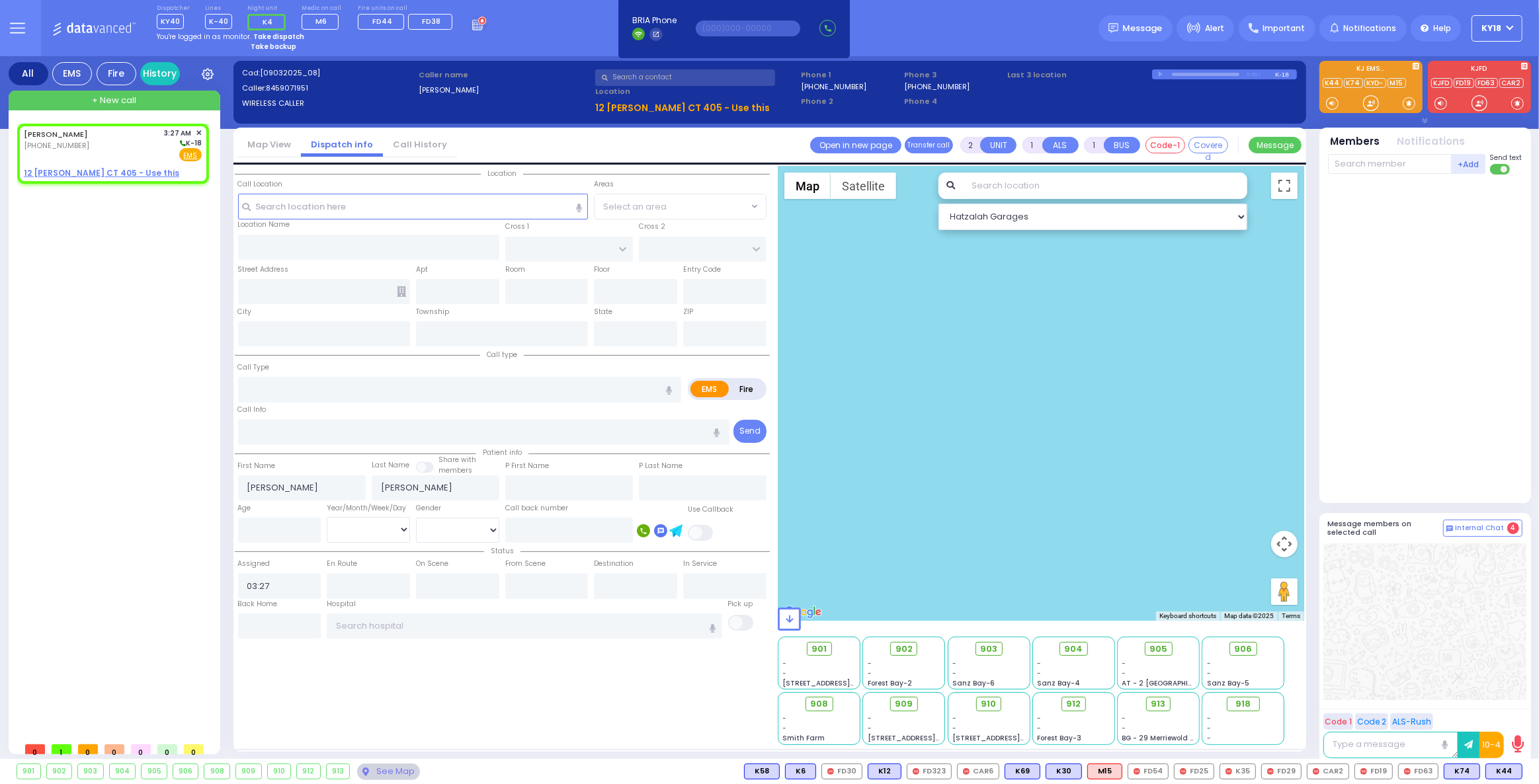
select select
radio input "true"
select select
